Goal: Task Accomplishment & Management: Manage account settings

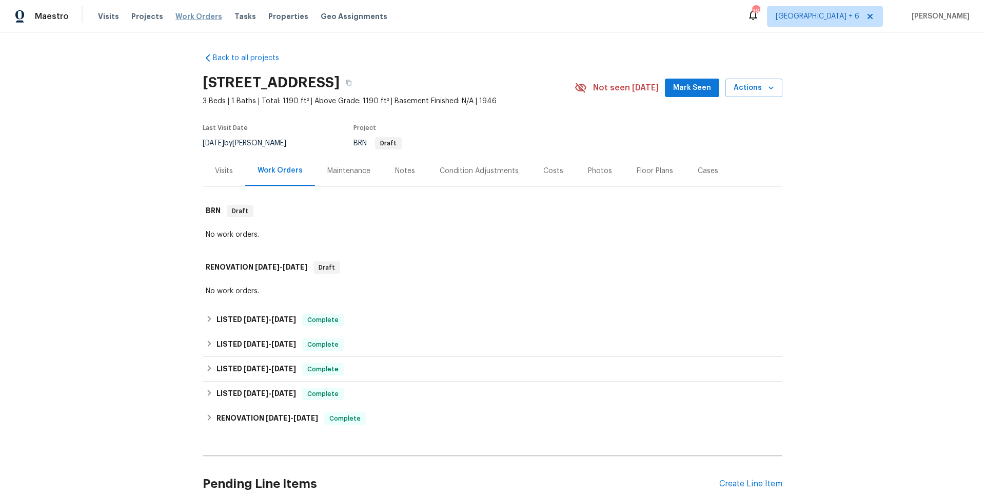
click at [203, 16] on span "Work Orders" at bounding box center [199, 16] width 47 height 10
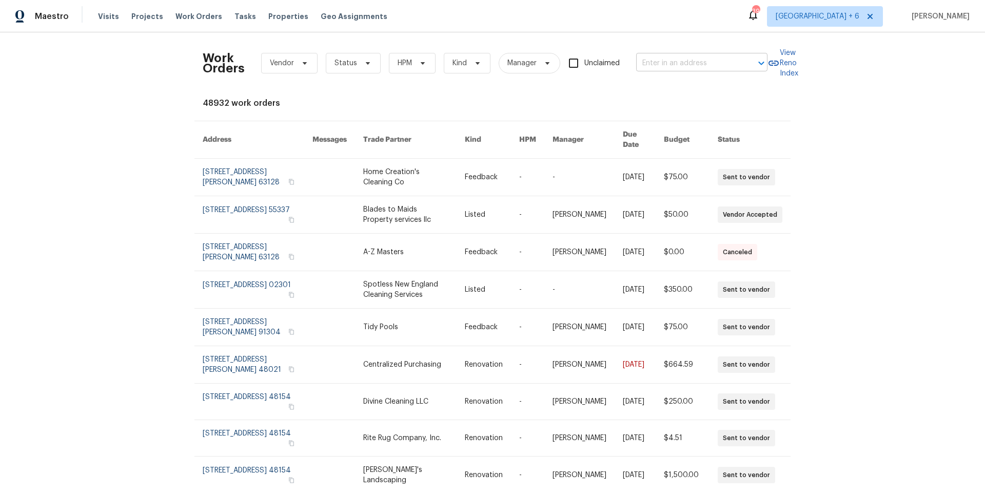
click at [725, 66] on input "text" at bounding box center [687, 63] width 103 height 16
type input "45 bergen"
click at [811, 21] on span "[GEOGRAPHIC_DATA] + 6" at bounding box center [818, 16] width 84 height 10
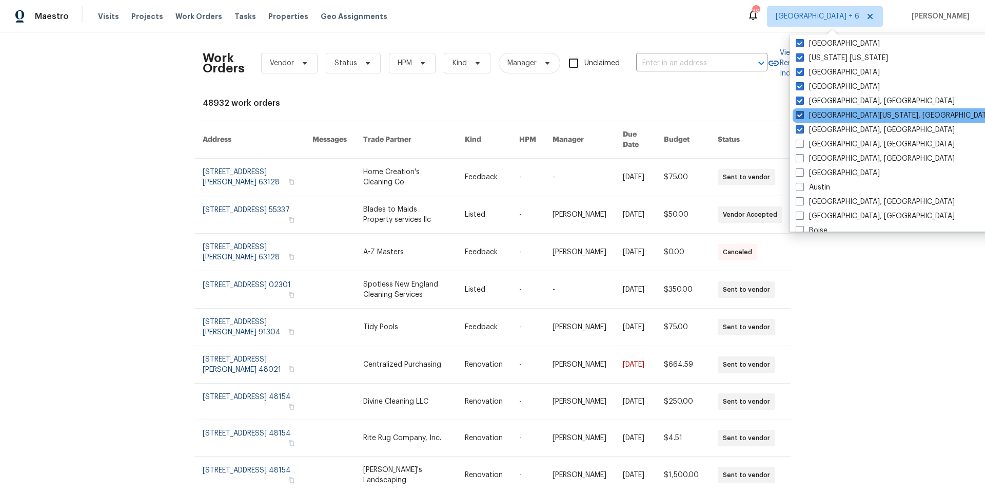
scroll to position [4, 0]
click at [647, 65] on input "text" at bounding box center [687, 63] width 103 height 16
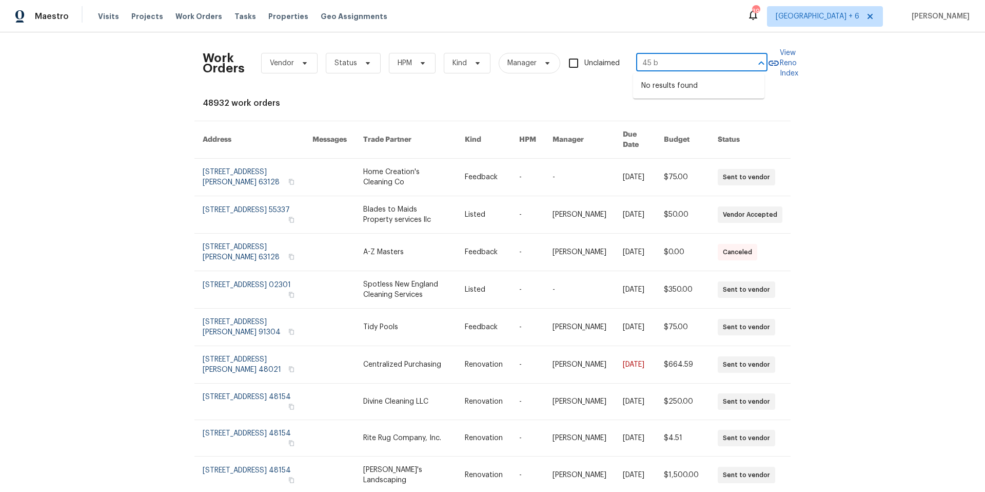
type input "45 b"
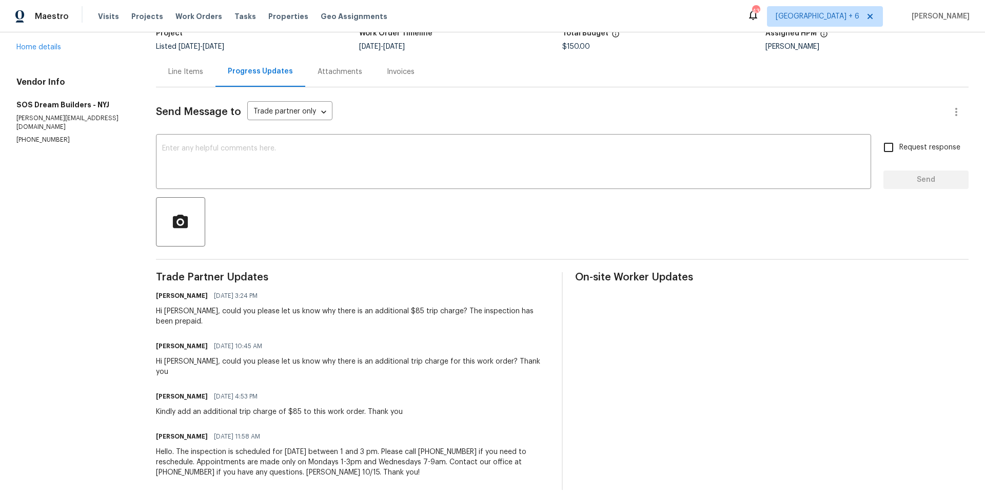
scroll to position [69, 0]
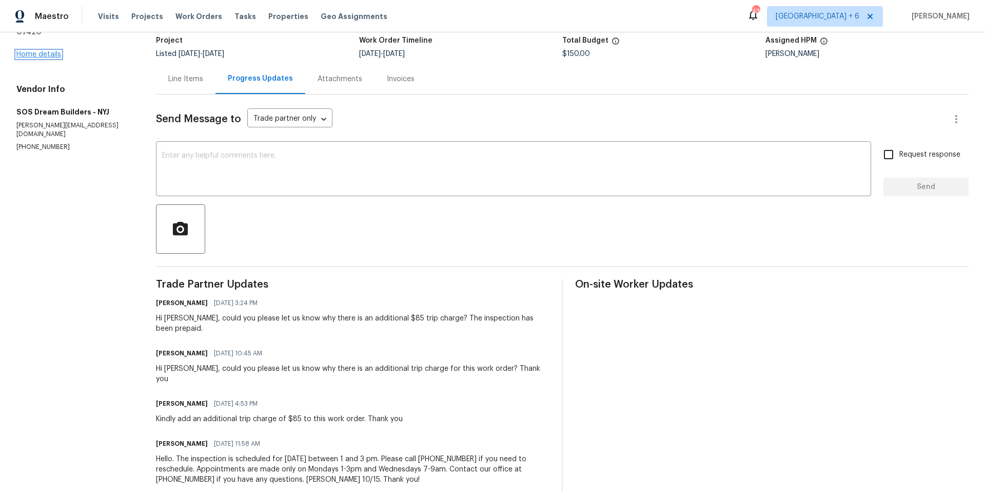
click at [53, 51] on link "Home details" at bounding box center [38, 54] width 45 height 7
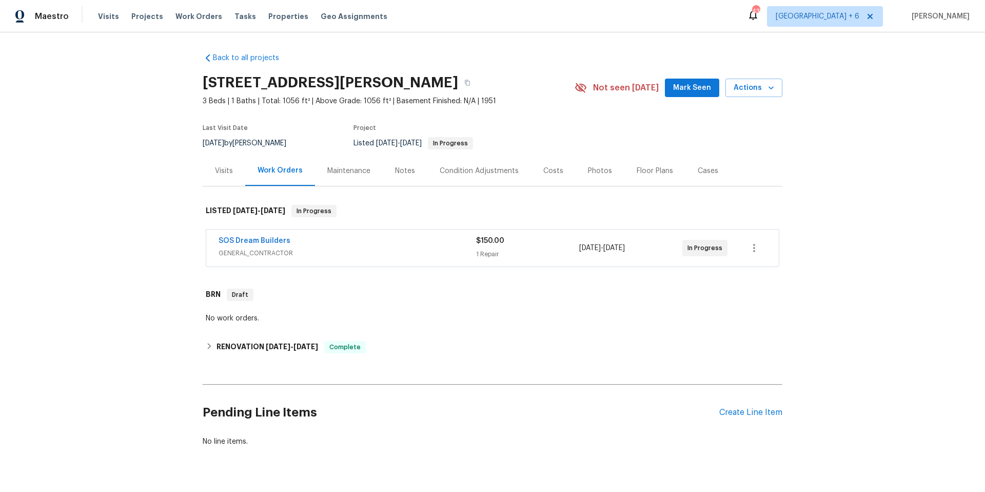
click at [352, 246] on div "SOS Dream Builders" at bounding box center [348, 242] width 258 height 12
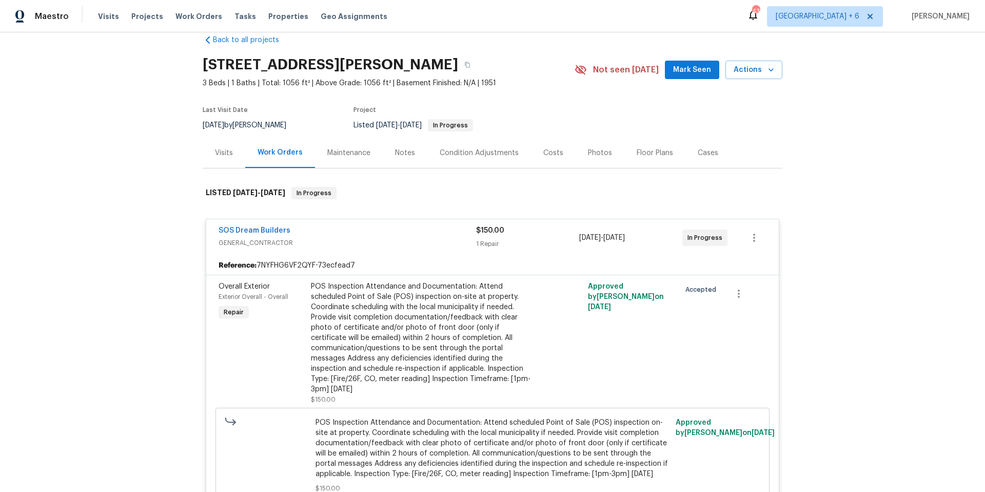
scroll to position [18, 0]
click at [264, 229] on link "SOS Dream Builders" at bounding box center [255, 229] width 72 height 7
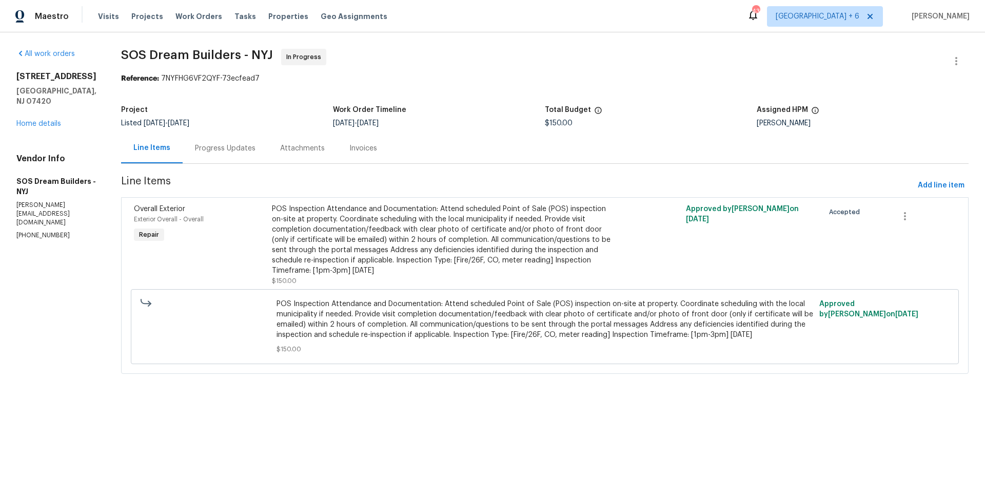
click at [243, 150] on div "Progress Updates" at bounding box center [225, 148] width 61 height 10
